Goal: Transaction & Acquisition: Purchase product/service

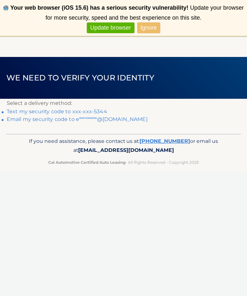
click at [45, 108] on link "Text my security code to xxx-xxx-5344" at bounding box center [57, 111] width 100 height 6
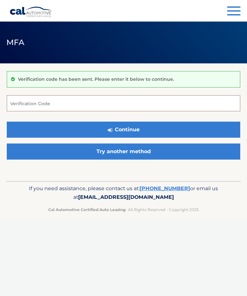
click at [18, 103] on input "Verification Code" at bounding box center [123, 103] width 233 height 16
type input "858793"
click at [123, 129] on button "Continue" at bounding box center [123, 129] width 233 height 16
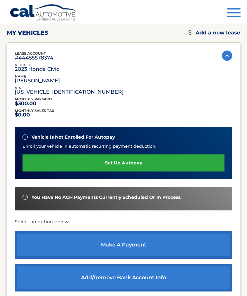
scroll to position [74, 0]
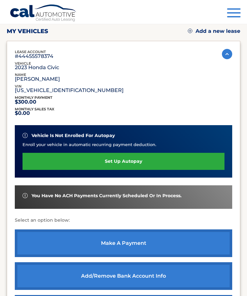
click at [115, 243] on link "make a payment" at bounding box center [123, 243] width 217 height 28
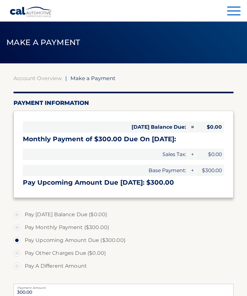
select select "MTY4NWY0YmYtNTNhYi00MDhkLWI1NjQtNWFhYjBiYTVkNzgy"
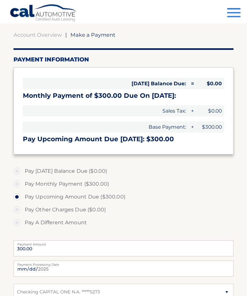
scroll to position [46, 0]
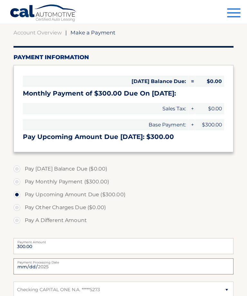
click at [113, 265] on input "2025-09-23" at bounding box center [123, 266] width 220 height 16
type input "2025-09-26"
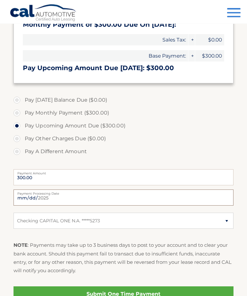
scroll to position [112, 0]
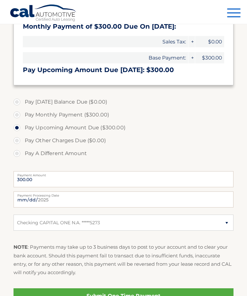
click at [109, 295] on link "Submit One Time Payment" at bounding box center [123, 295] width 220 height 15
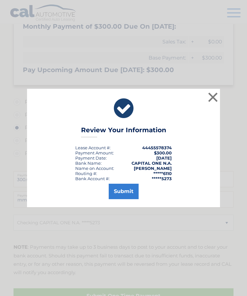
click at [127, 199] on button "Submit" at bounding box center [124, 190] width 30 height 15
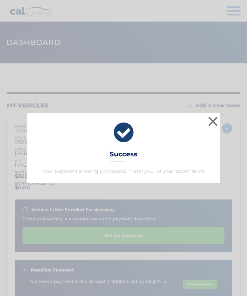
click at [213, 121] on button "×" at bounding box center [212, 121] width 13 height 13
